Goal: Navigation & Orientation: Find specific page/section

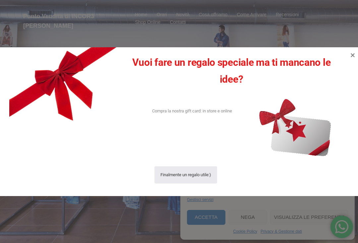
click at [345, 53] on div "Vuoi fare un regalo speciale ma ti mancano le idee? Compra la nostra gift card:…" at bounding box center [178, 121] width 339 height 149
click at [350, 53] on icon at bounding box center [352, 55] width 4 height 4
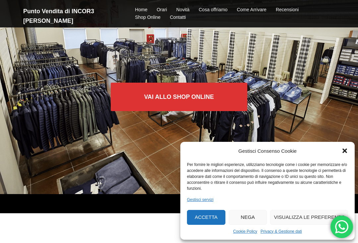
scroll to position [70, 0]
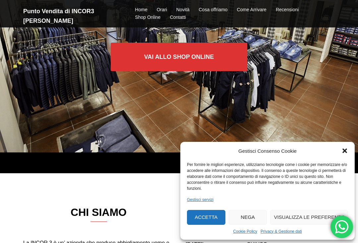
click at [220, 58] on link "Vai allo SHOP ONLINE" at bounding box center [179, 57] width 137 height 28
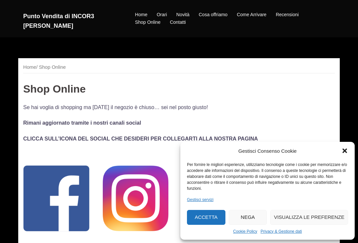
click at [345, 151] on icon "Chiudi la finestra di dialogo" at bounding box center [344, 151] width 5 height 5
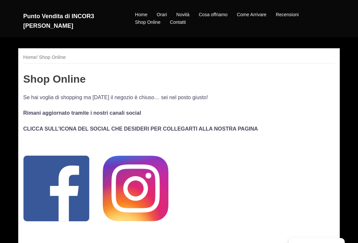
click at [217, 17] on link "Cosa offriamo" at bounding box center [213, 15] width 29 height 8
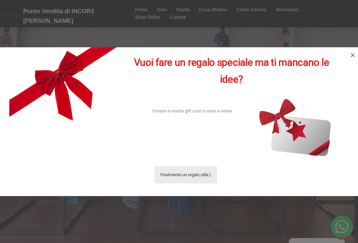
scroll to position [486, 0]
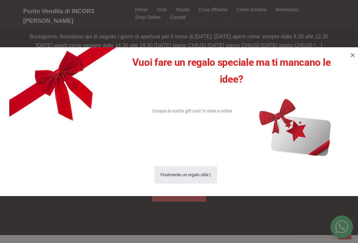
click at [349, 55] on icon at bounding box center [352, 55] width 8 height 8
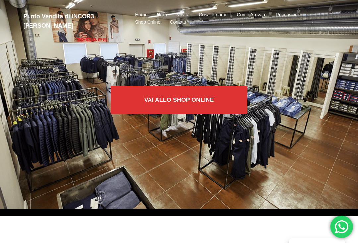
scroll to position [30, 0]
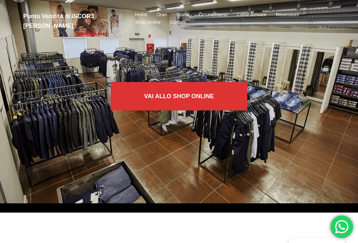
click at [216, 97] on link "Vai allo SHOP ONLINE" at bounding box center [179, 96] width 137 height 28
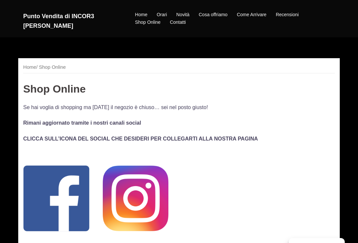
click at [182, 12] on link "Novità" at bounding box center [182, 15] width 13 height 8
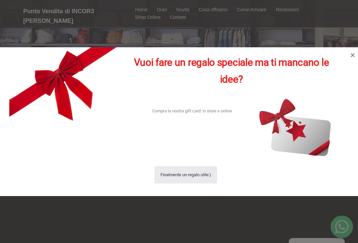
scroll to position [193, 0]
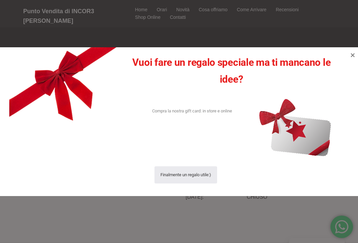
click at [346, 55] on div "Vuoi fare un regalo speciale ma ti mancano le idee? Compra la nostra gift card:…" at bounding box center [178, 121] width 339 height 149
click at [352, 58] on icon at bounding box center [352, 55] width 8 height 8
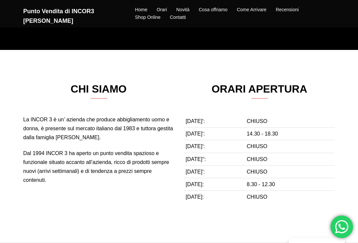
click at [148, 32] on link "Shop Online" at bounding box center [131, 27] width 60 height 10
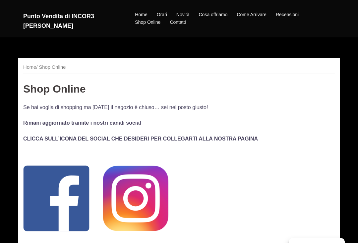
click at [293, 14] on link "Recensioni" at bounding box center [286, 15] width 23 height 8
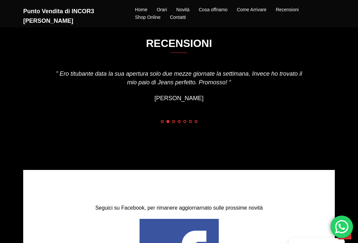
scroll to position [1202, 0]
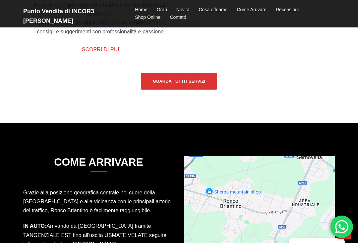
click at [164, 8] on link "Orari" at bounding box center [162, 10] width 10 height 8
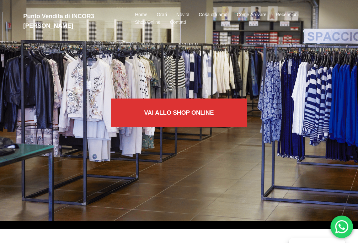
scroll to position [0, 0]
